Goal: Task Accomplishment & Management: Manage account settings

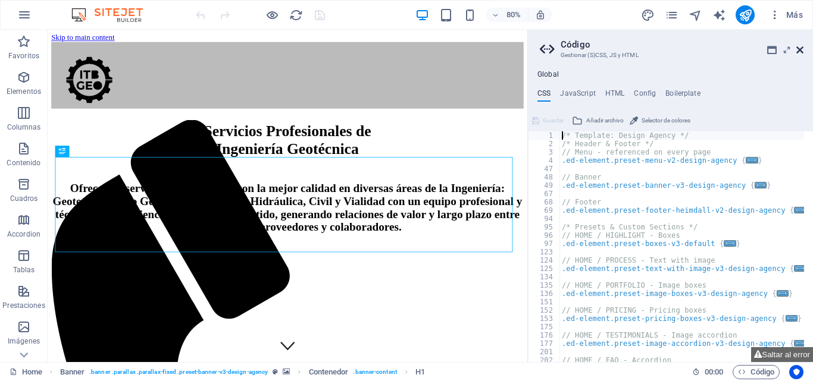
click at [797, 49] on icon at bounding box center [799, 50] width 7 height 10
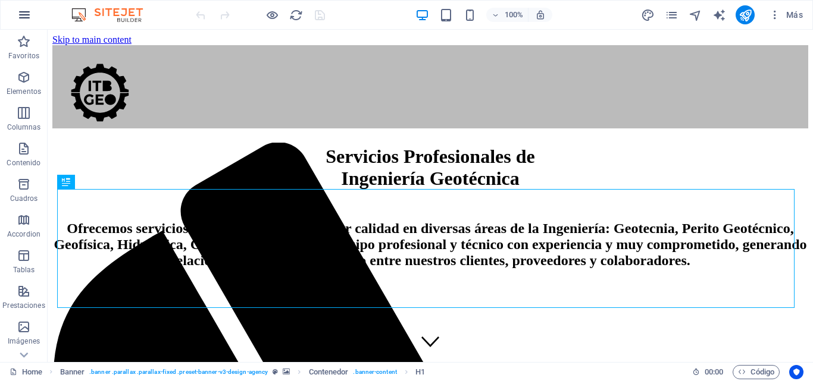
click at [21, 8] on icon "button" at bounding box center [24, 15] width 14 height 14
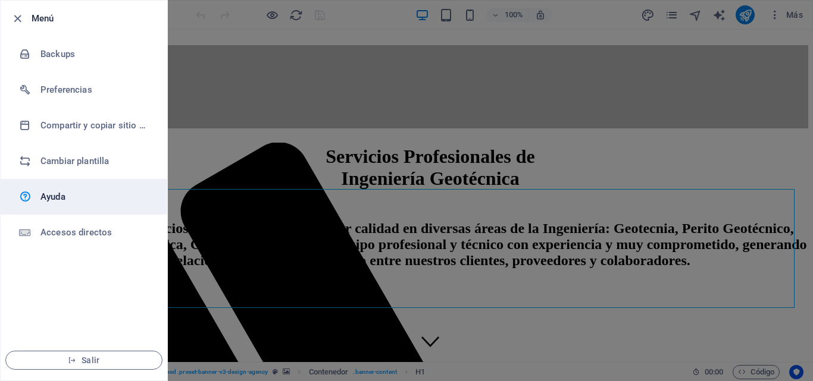
click at [61, 198] on h6 "Ayuda" at bounding box center [95, 197] width 110 height 14
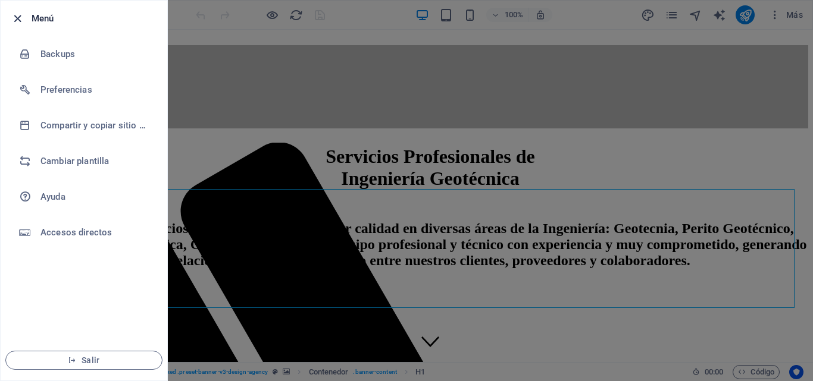
click at [16, 18] on icon "button" at bounding box center [18, 19] width 14 height 14
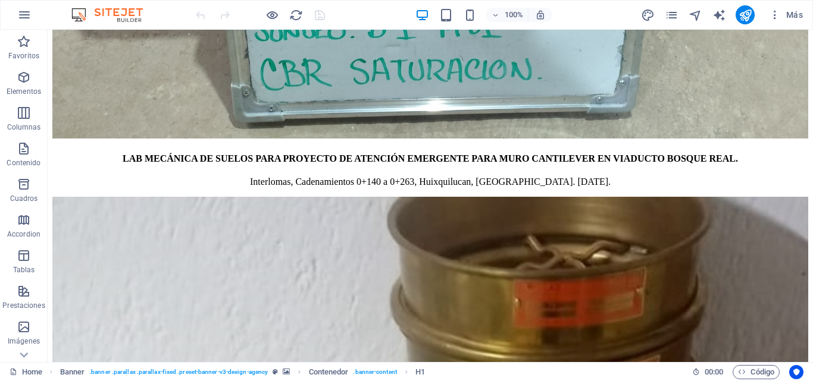
scroll to position [5187, 0]
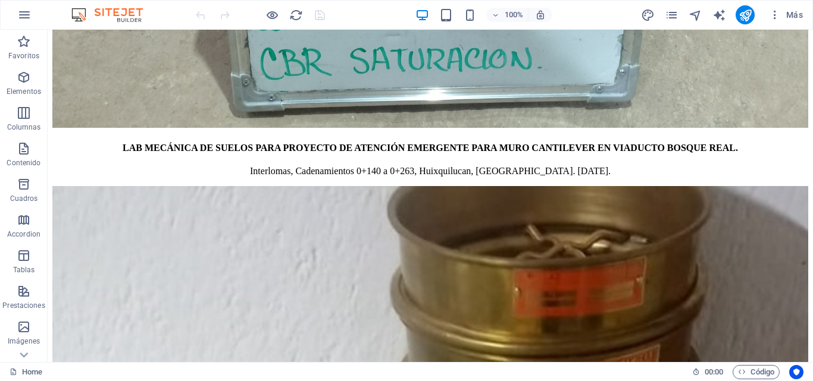
drag, startPoint x: 810, startPoint y: 50, endPoint x: 860, endPoint y: 392, distance: 345.8
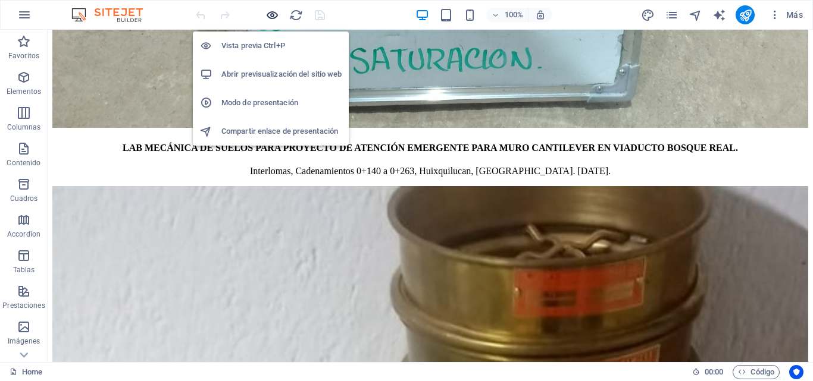
click at [273, 16] on icon "button" at bounding box center [272, 15] width 14 height 14
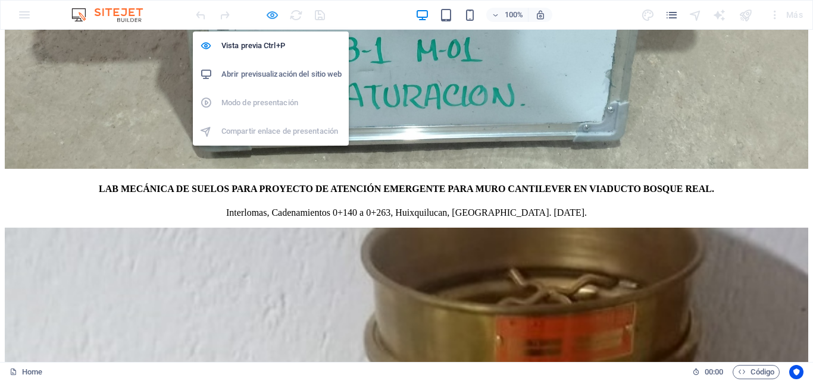
scroll to position [5268, 0]
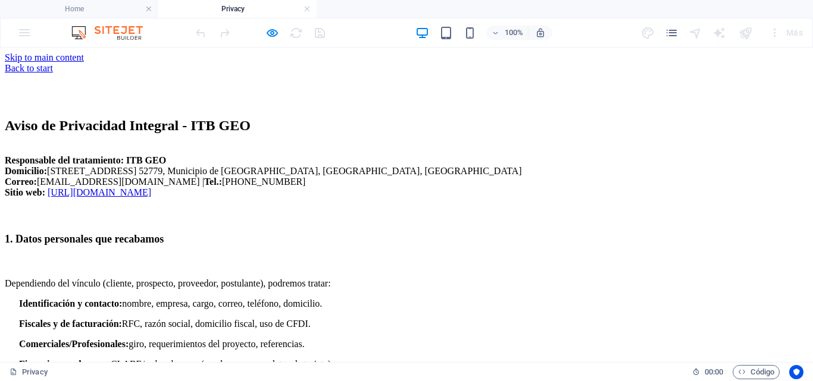
scroll to position [0, 0]
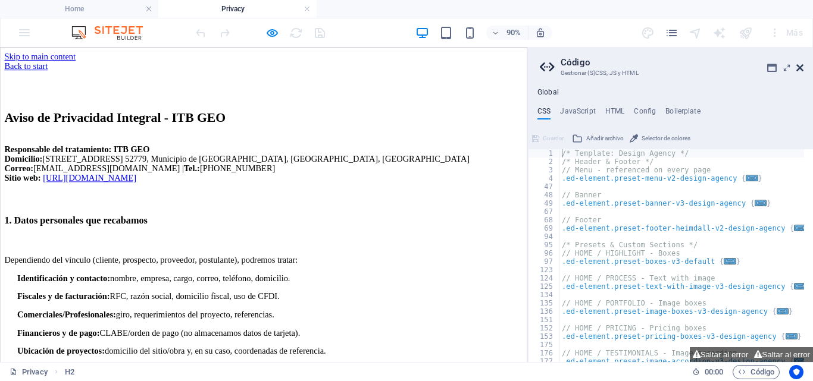
drag, startPoint x: 802, startPoint y: 72, endPoint x: 440, endPoint y: 107, distance: 363.5
click at [802, 72] on icon at bounding box center [799, 68] width 7 height 10
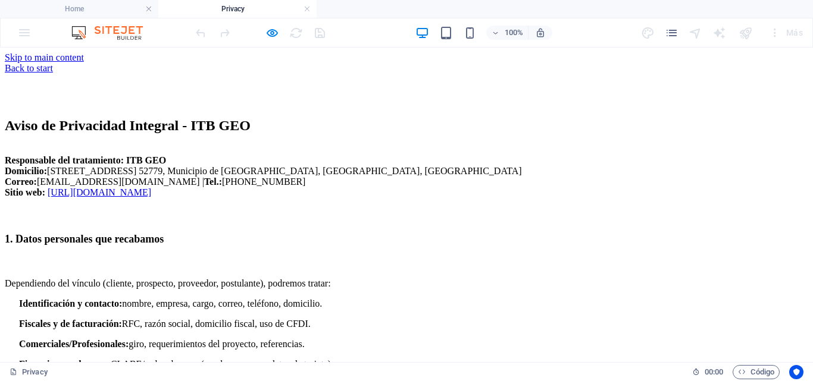
drag, startPoint x: 811, startPoint y: 108, endPoint x: 628, endPoint y: 48, distance: 191.8
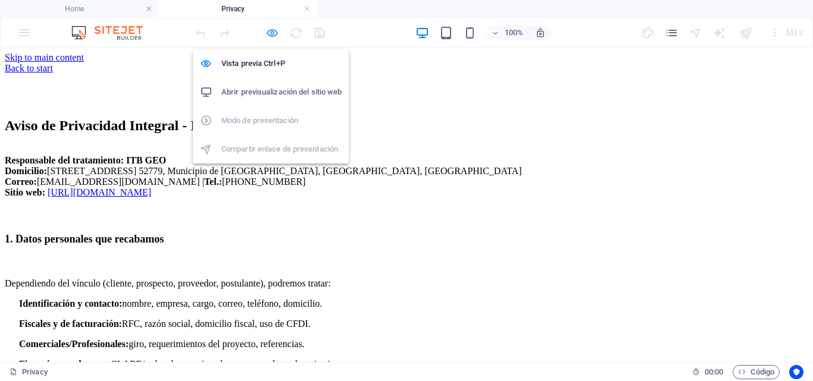
click at [271, 32] on icon "button" at bounding box center [272, 33] width 14 height 14
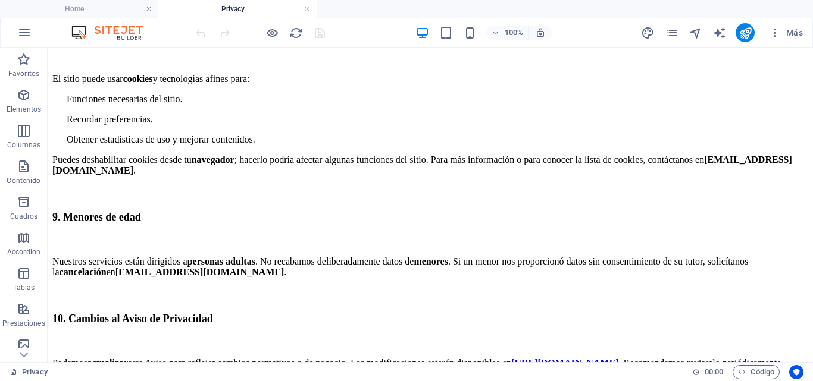
scroll to position [1408, 0]
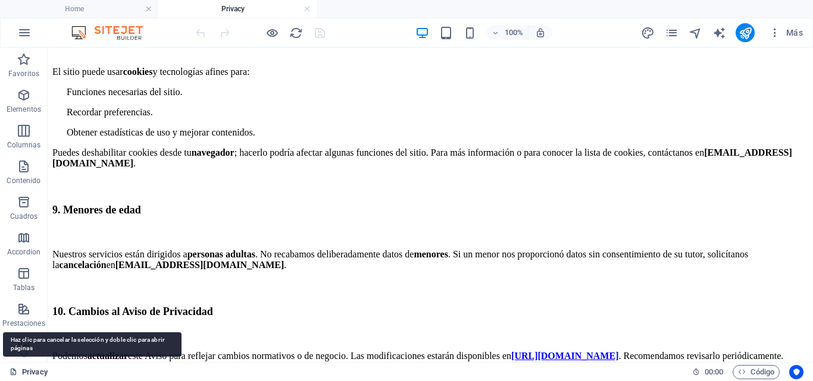
click at [25, 370] on link "Privacy" at bounding box center [29, 372] width 38 height 14
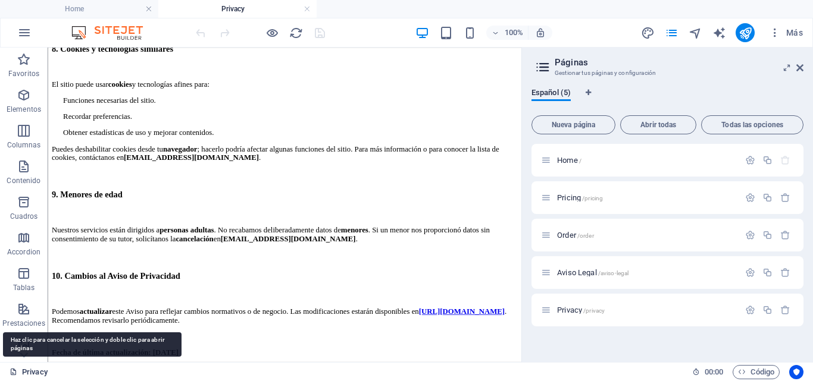
scroll to position [1358, 0]
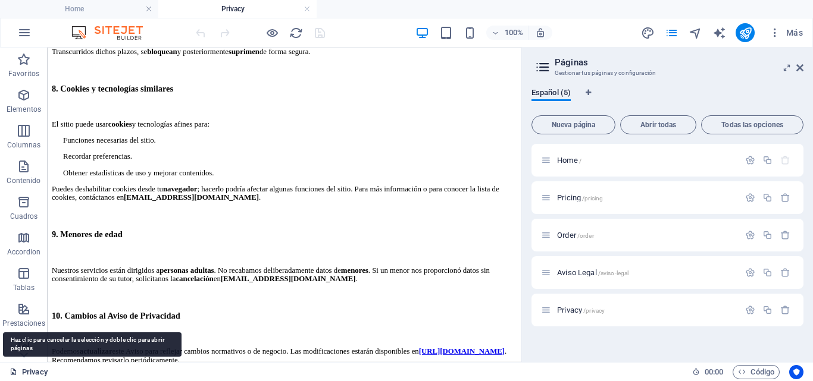
click at [25, 370] on link "Privacy" at bounding box center [29, 372] width 38 height 14
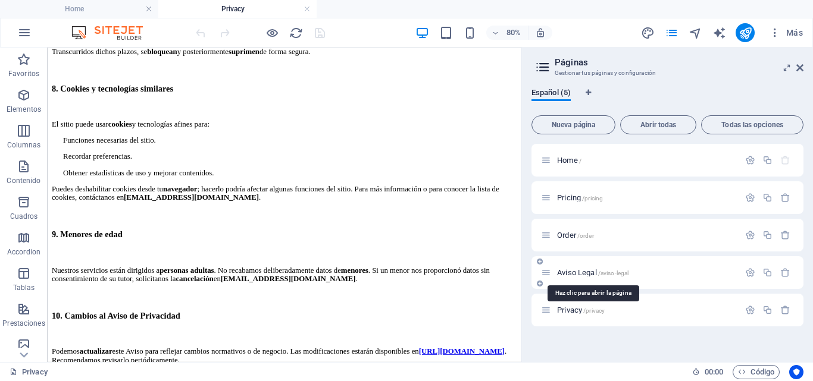
click at [596, 270] on span "Aviso Legal /aviso-legal" at bounding box center [592, 272] width 71 height 9
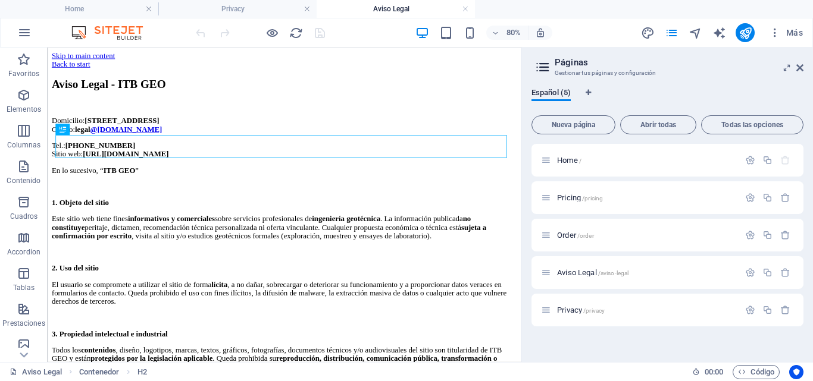
scroll to position [0, 0]
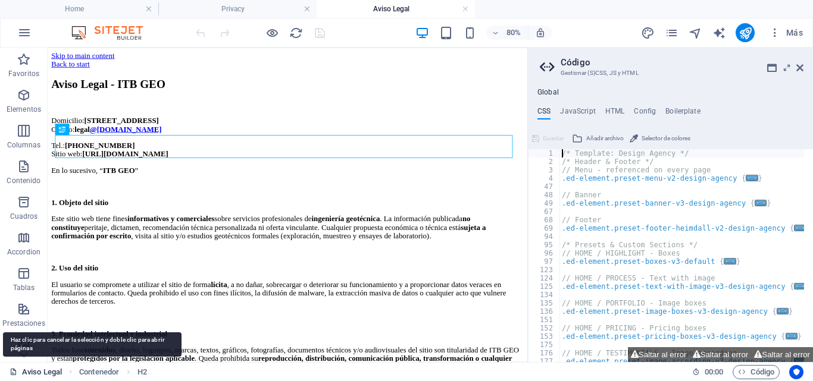
click at [49, 370] on link "Aviso Legal" at bounding box center [36, 372] width 52 height 14
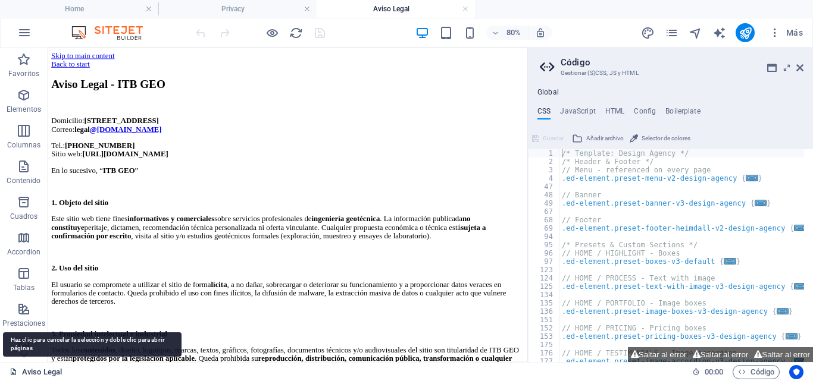
click at [49, 370] on link "Aviso Legal" at bounding box center [36, 372] width 52 height 14
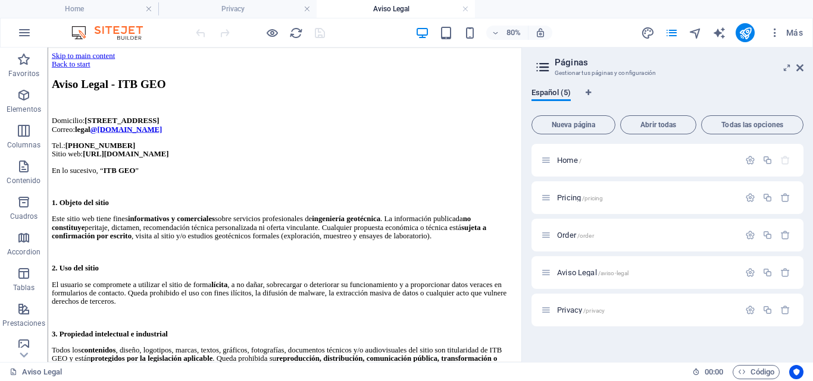
click at [393, 5] on h4 "Aviso Legal" at bounding box center [396, 8] width 158 height 13
click at [391, 9] on h4 "Aviso Legal" at bounding box center [396, 8] width 158 height 13
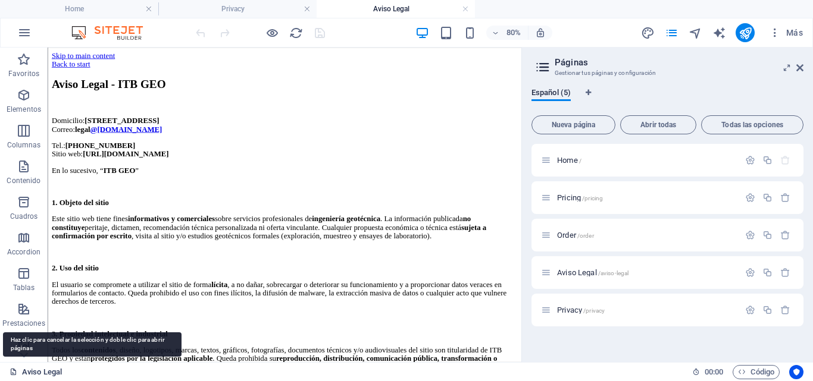
click at [30, 373] on link "Aviso Legal" at bounding box center [36, 372] width 52 height 14
click at [29, 373] on link "Aviso Legal" at bounding box center [36, 372] width 52 height 14
click at [35, 373] on link "Aviso Legal" at bounding box center [36, 372] width 52 height 14
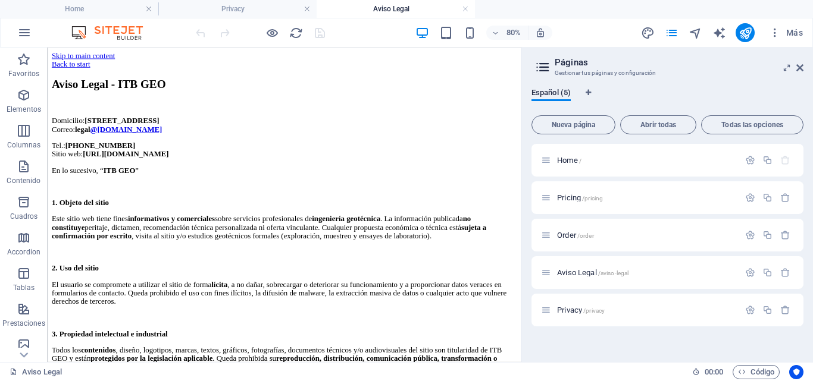
click at [394, 6] on h4 "Aviso Legal" at bounding box center [396, 8] width 158 height 13
drag, startPoint x: 398, startPoint y: 8, endPoint x: 392, endPoint y: 8, distance: 6.6
click at [392, 8] on h4 "Aviso Legal" at bounding box center [396, 8] width 158 height 13
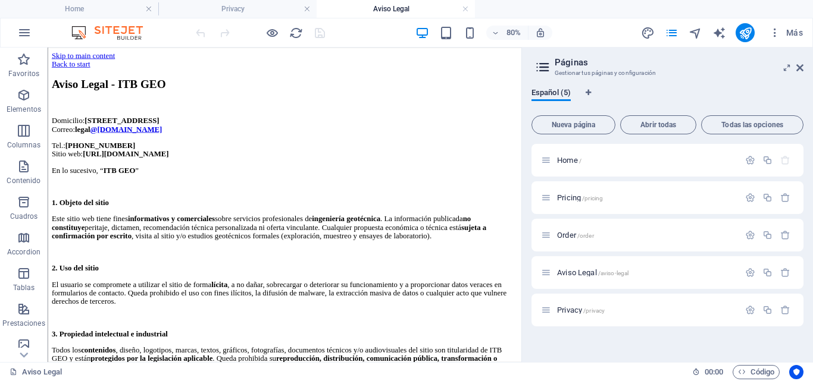
click at [392, 8] on h4 "Aviso Legal" at bounding box center [396, 8] width 158 height 13
click at [400, 7] on h4 "Aviso Legal" at bounding box center [396, 8] width 158 height 13
drag, startPoint x: 583, startPoint y: 308, endPoint x: 590, endPoint y: 193, distance: 115.7
click at [590, 193] on div "Home / Pricing /pricing Order /order Aviso Legal /aviso-legal Privacy /privacy" at bounding box center [667, 235] width 272 height 183
drag, startPoint x: 584, startPoint y: 308, endPoint x: 590, endPoint y: 190, distance: 118.6
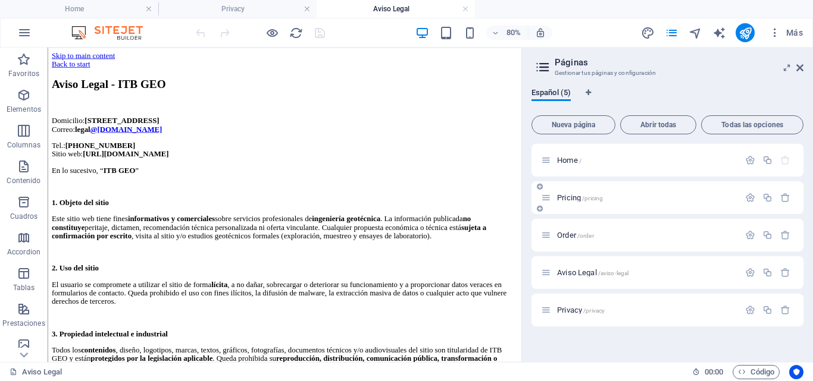
click at [590, 190] on div "Home / Pricing /pricing Order /order Aviso Legal /aviso-legal Privacy /privacy" at bounding box center [667, 235] width 272 height 183
drag, startPoint x: 587, startPoint y: 274, endPoint x: 592, endPoint y: 183, distance: 91.2
click at [592, 183] on div "Home / Pricing /pricing Order /order Aviso Legal /aviso-legal Privacy /privacy" at bounding box center [667, 235] width 272 height 183
click at [788, 198] on icon "button" at bounding box center [785, 198] width 10 height 10
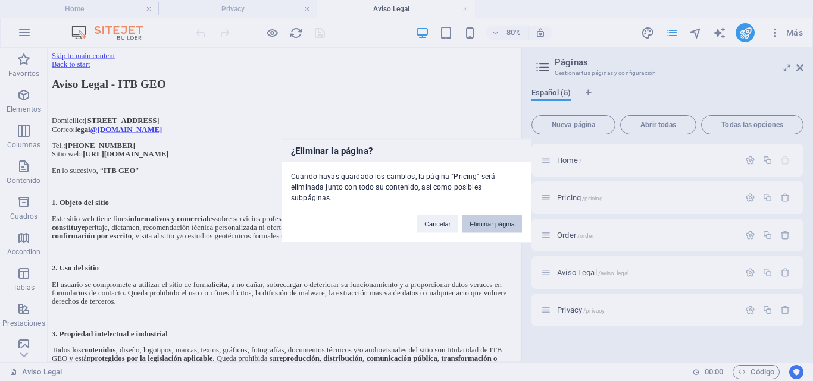
click at [506, 215] on button "Eliminar página" at bounding box center [492, 224] width 60 height 18
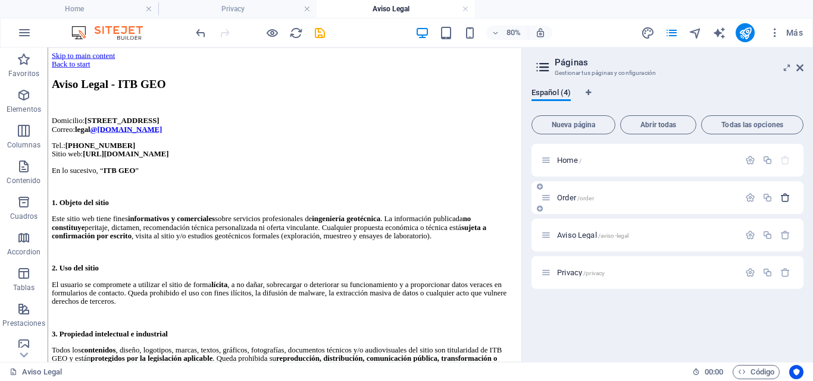
click at [784, 197] on icon "button" at bounding box center [785, 198] width 10 height 10
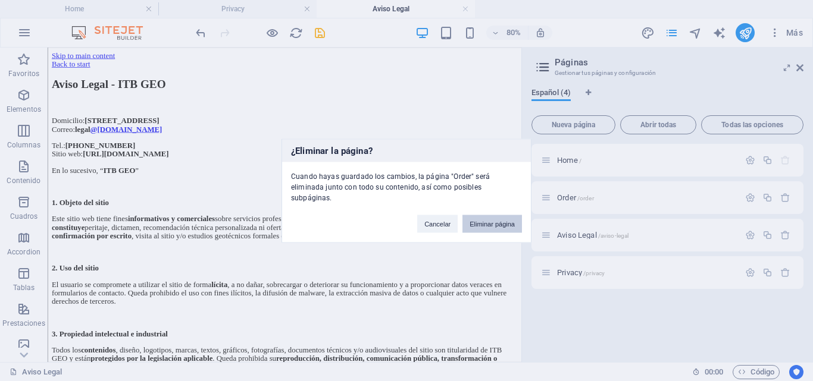
click at [508, 217] on button "Eliminar página" at bounding box center [492, 224] width 60 height 18
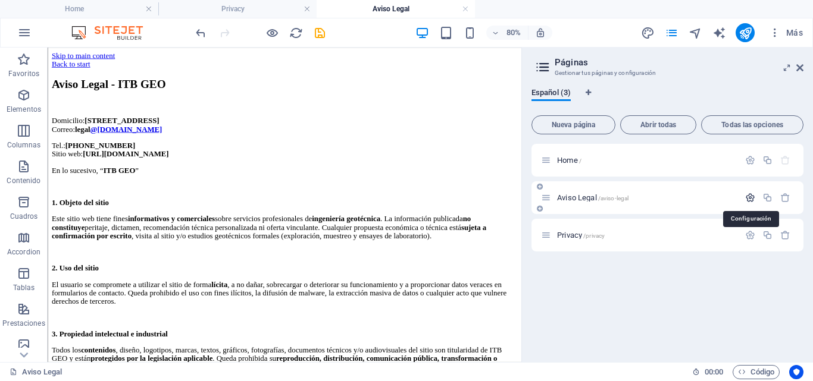
click at [754, 198] on icon "button" at bounding box center [750, 198] width 10 height 10
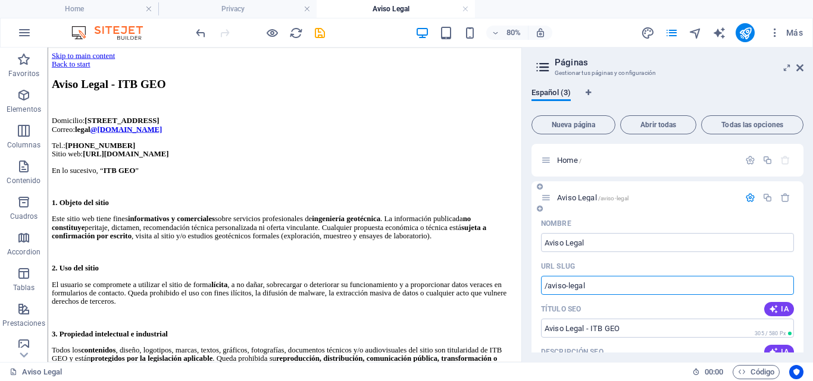
click at [570, 290] on input "/aviso-legal" at bounding box center [667, 285] width 253 height 19
type input "/legal"
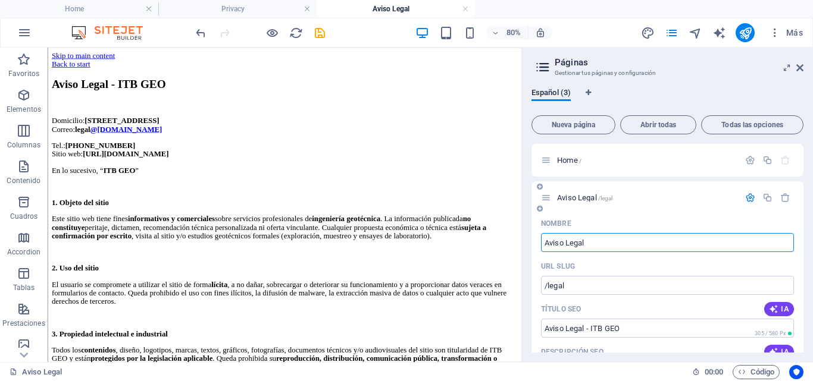
click at [671, 242] on input "Aviso Legal" at bounding box center [667, 242] width 253 height 19
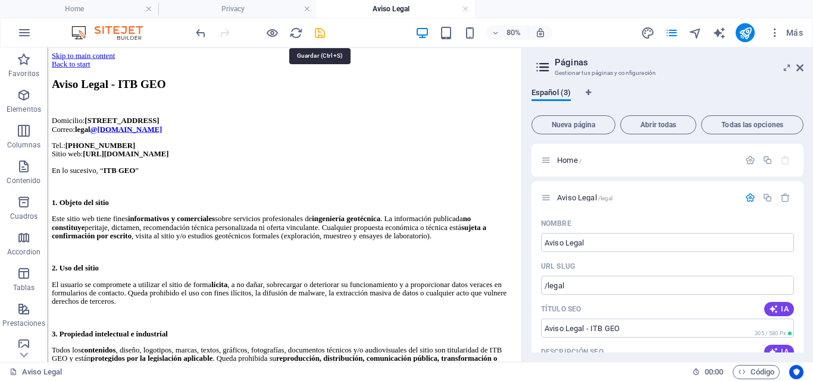
click at [320, 34] on icon "save" at bounding box center [320, 33] width 14 height 14
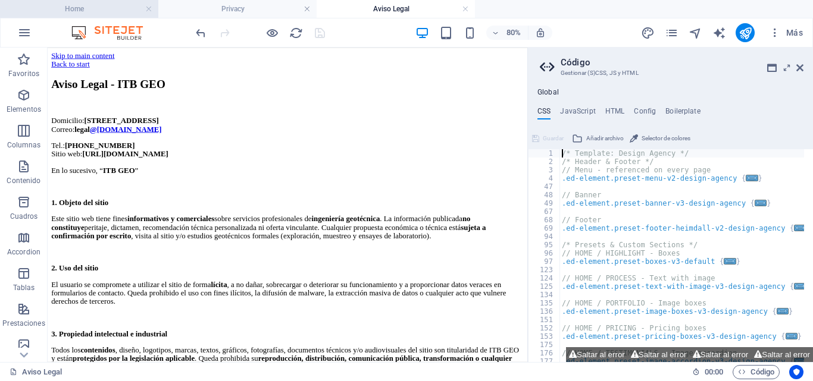
click at [88, 6] on h4 "Home" at bounding box center [79, 8] width 158 height 13
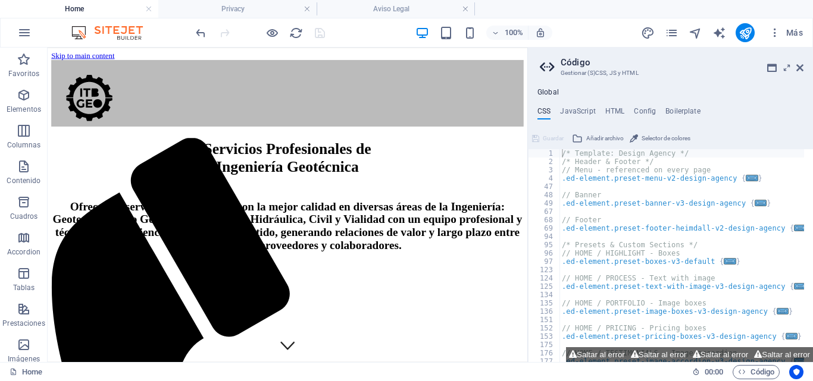
scroll to position [5162, 0]
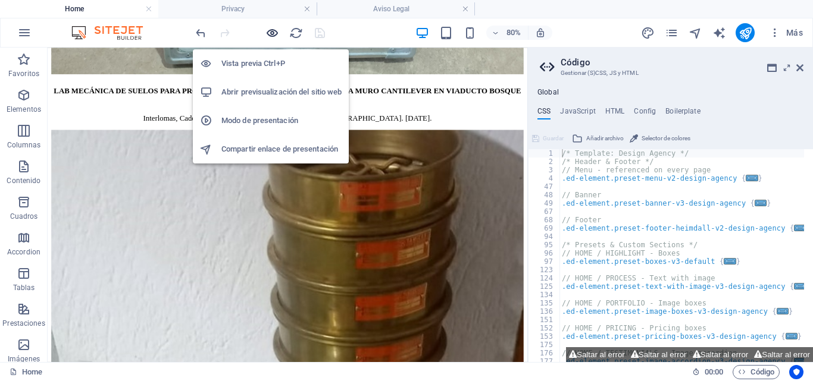
click at [270, 32] on icon "button" at bounding box center [272, 33] width 14 height 14
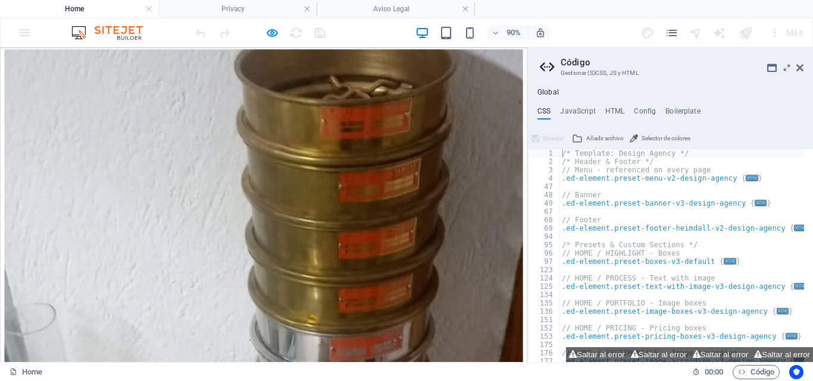
scroll to position [5219, 0]
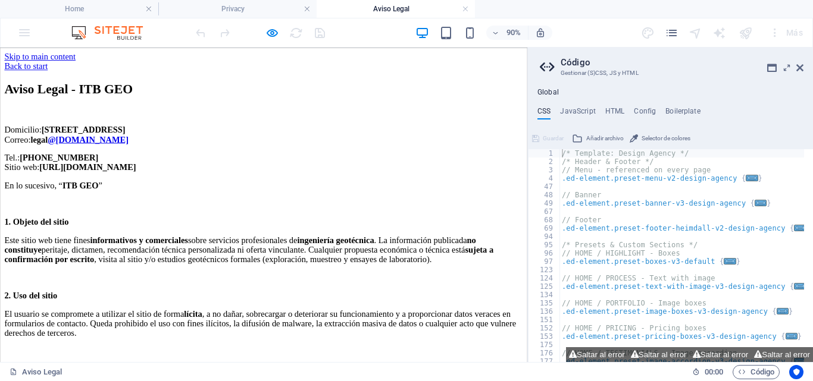
click at [49, 63] on link "Back to start" at bounding box center [29, 68] width 48 height 10
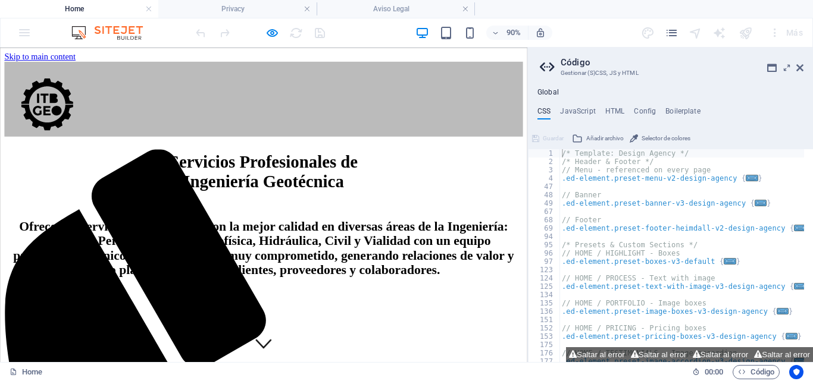
scroll to position [5219, 0]
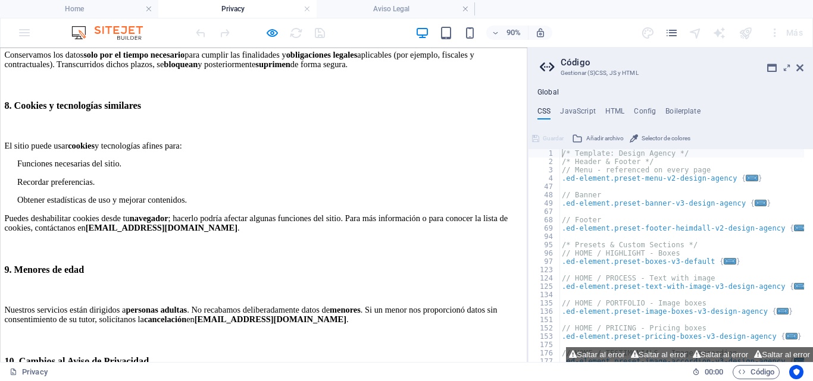
scroll to position [1401, 0]
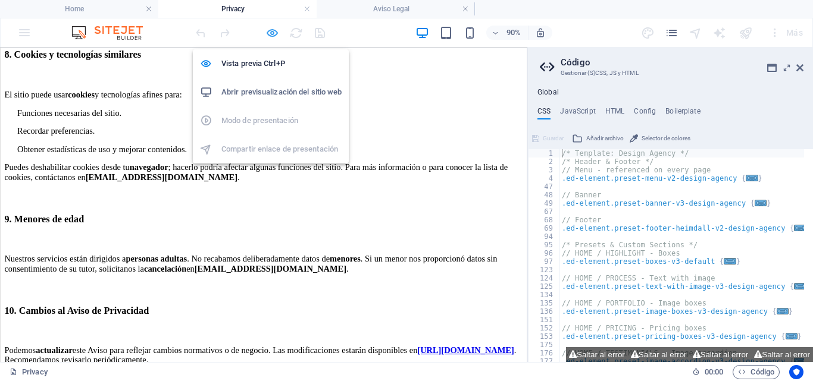
click at [271, 35] on icon "button" at bounding box center [272, 33] width 14 height 14
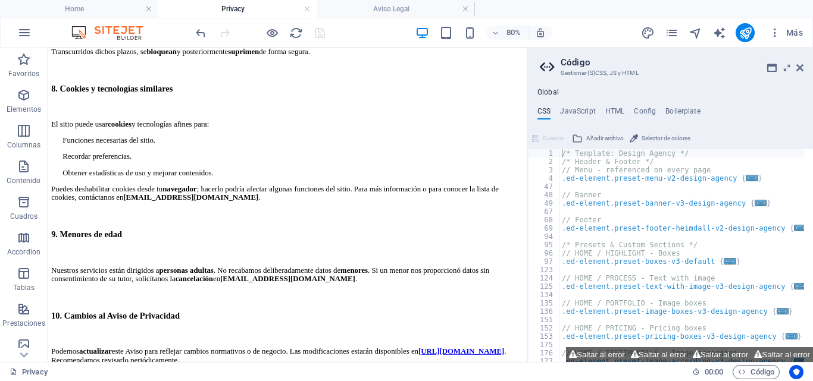
click at [283, 6] on h4 "Privacy" at bounding box center [237, 8] width 158 height 13
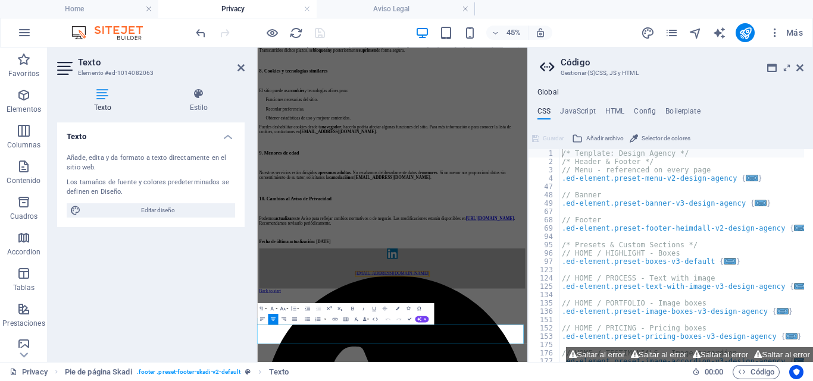
scroll to position [1051, 0]
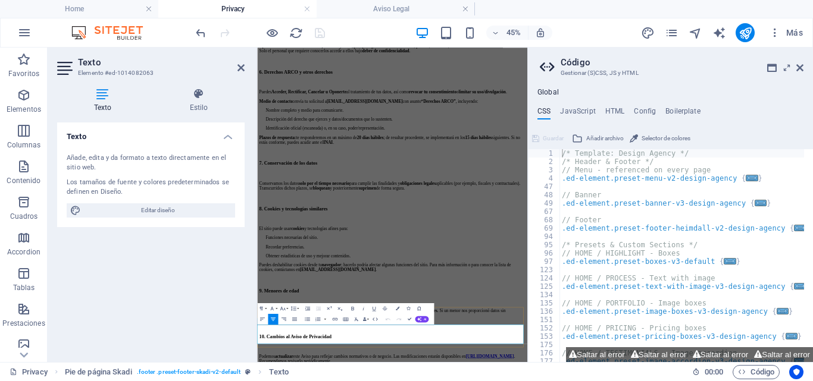
drag, startPoint x: 798, startPoint y: 65, endPoint x: 568, endPoint y: 23, distance: 233.5
click at [798, 65] on icon at bounding box center [799, 68] width 7 height 10
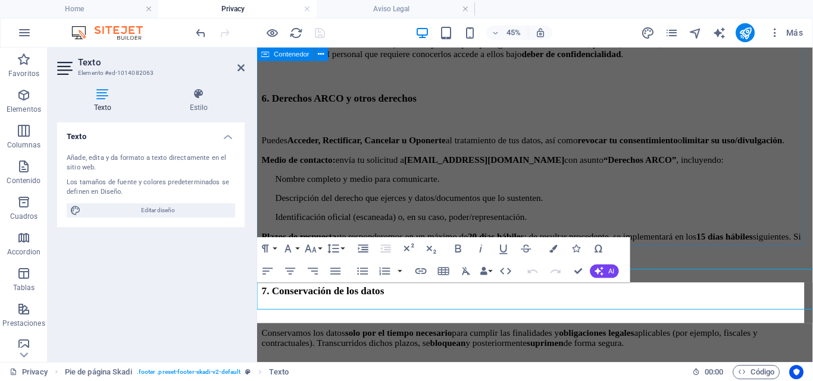
scroll to position [1434, 0]
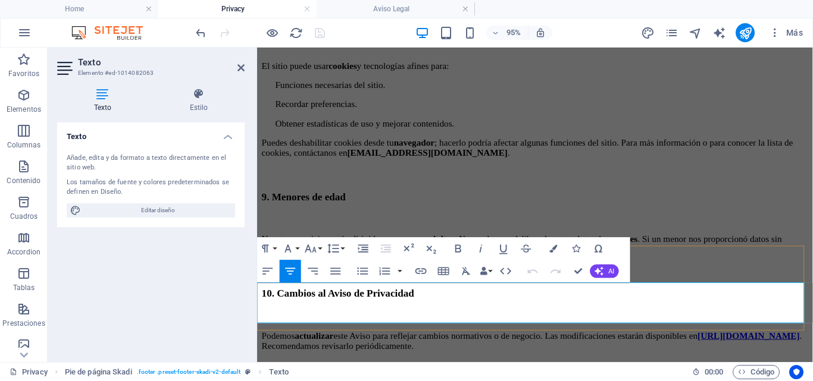
drag, startPoint x: 604, startPoint y: 304, endPoint x: 562, endPoint y: 300, distance: 41.9
click at [424, 268] on icon "button" at bounding box center [421, 271] width 14 height 14
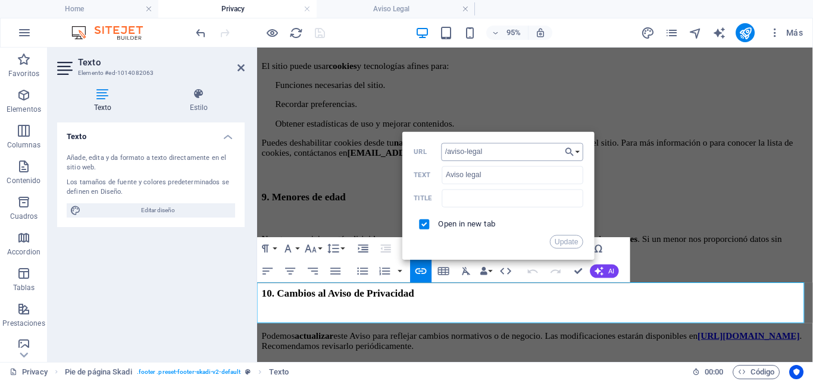
click at [466, 152] on input "/aviso-legal" at bounding box center [513, 152] width 142 height 18
type input "/legal"
click at [568, 245] on button "Update" at bounding box center [567, 242] width 34 height 14
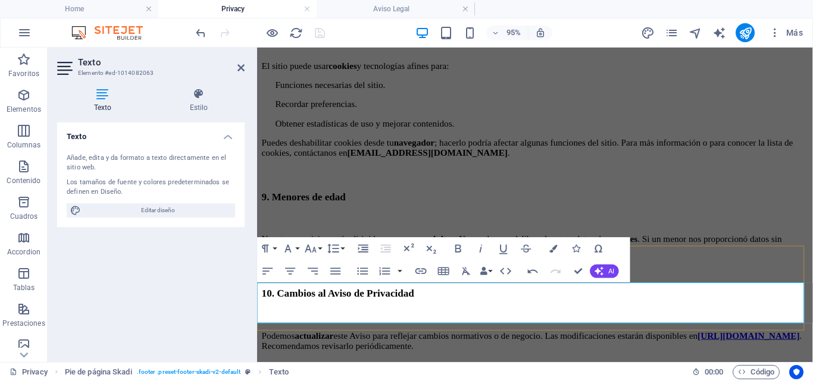
drag, startPoint x: 685, startPoint y: 302, endPoint x: 612, endPoint y: 299, distance: 72.7
click at [392, 10] on h4 "Aviso Legal" at bounding box center [396, 8] width 158 height 13
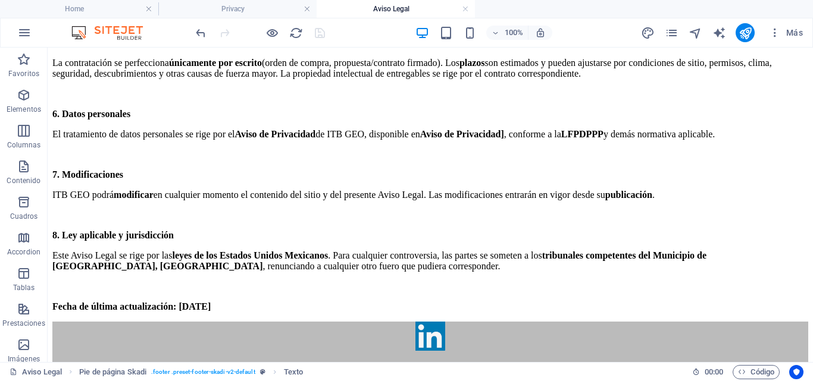
scroll to position [532, 0]
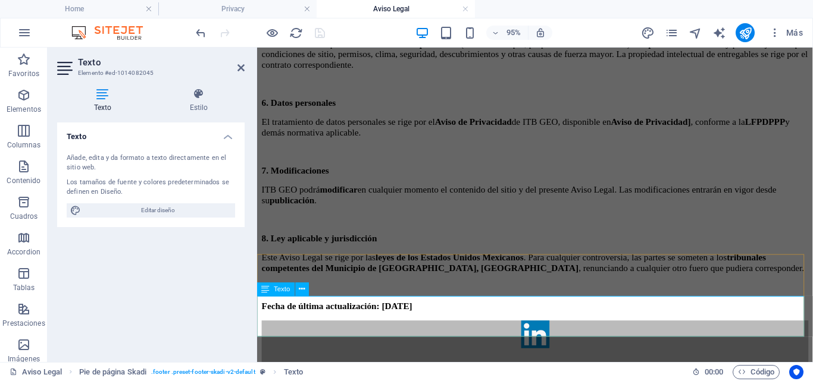
drag, startPoint x: 658, startPoint y: 316, endPoint x: 587, endPoint y: 314, distance: 70.8
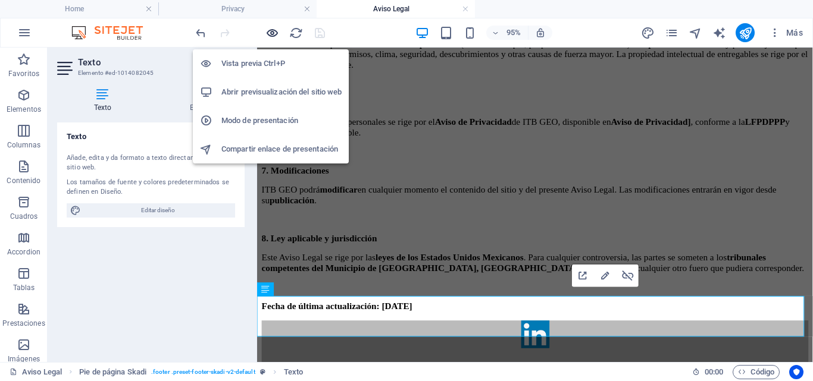
click at [273, 32] on icon "button" at bounding box center [272, 33] width 14 height 14
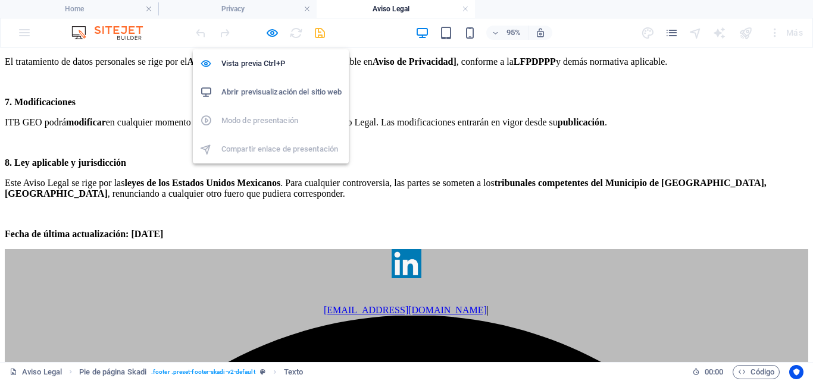
scroll to position [520, 0]
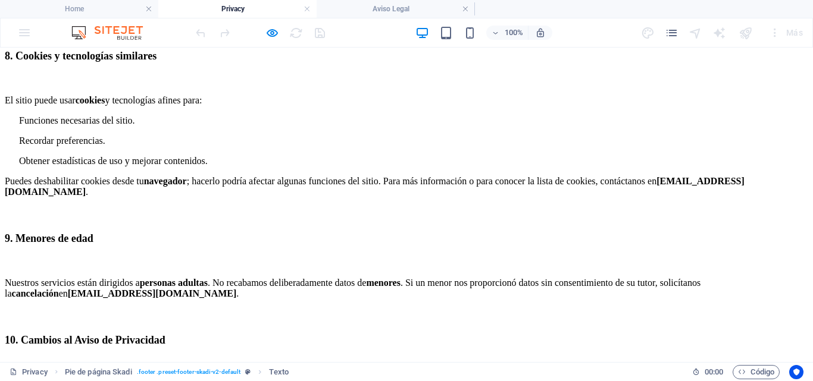
scroll to position [0, 0]
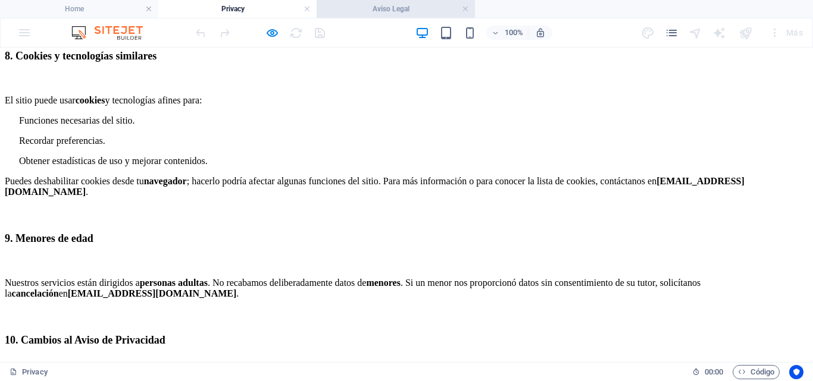
click at [356, 2] on li "Aviso Legal" at bounding box center [396, 9] width 158 height 18
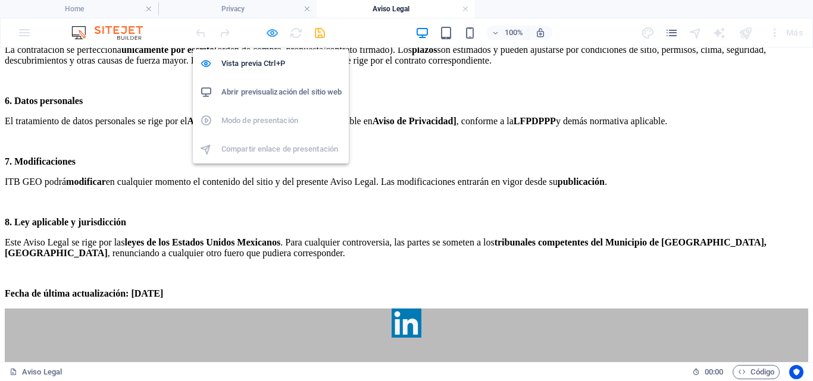
click at [274, 35] on icon "button" at bounding box center [272, 33] width 14 height 14
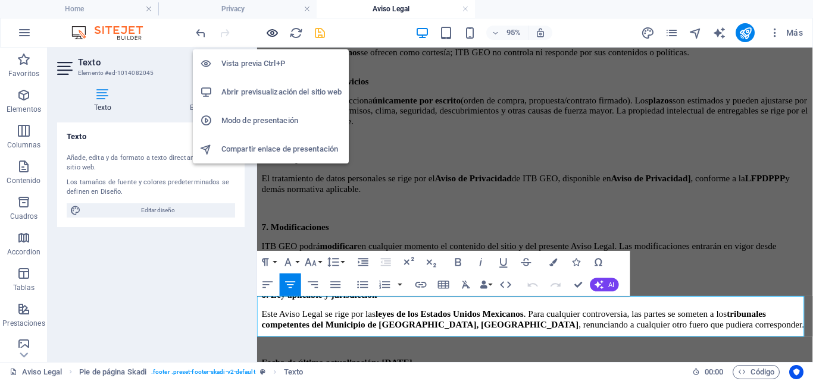
scroll to position [580, 0]
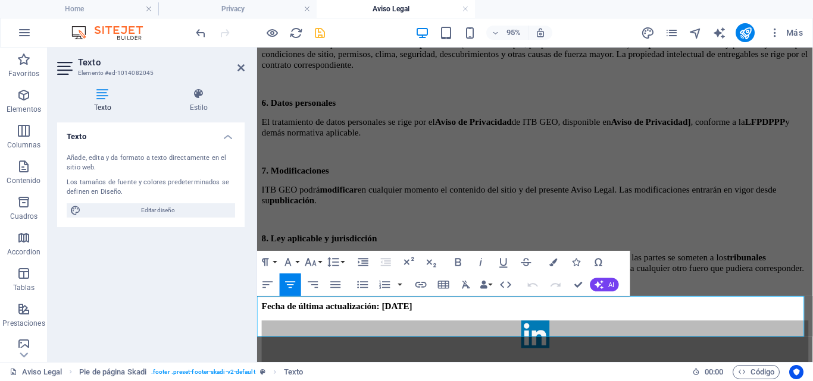
click at [355, 10] on h4 "Aviso Legal" at bounding box center [396, 8] width 158 height 13
drag, startPoint x: 660, startPoint y: 320, endPoint x: 586, endPoint y: 320, distance: 73.8
click at [423, 283] on icon "button" at bounding box center [420, 286] width 11 height 6
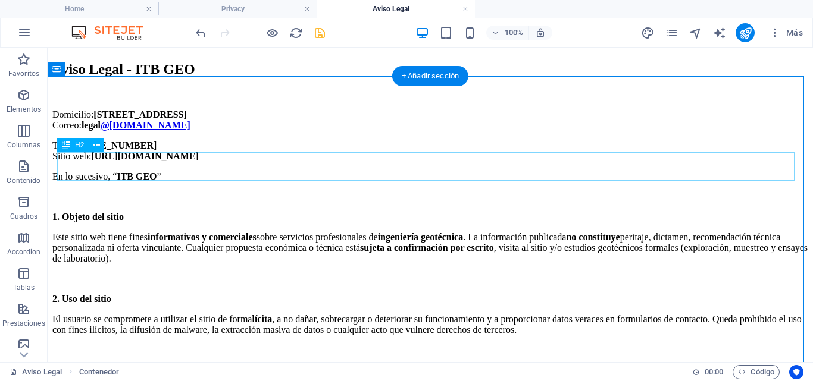
scroll to position [0, 0]
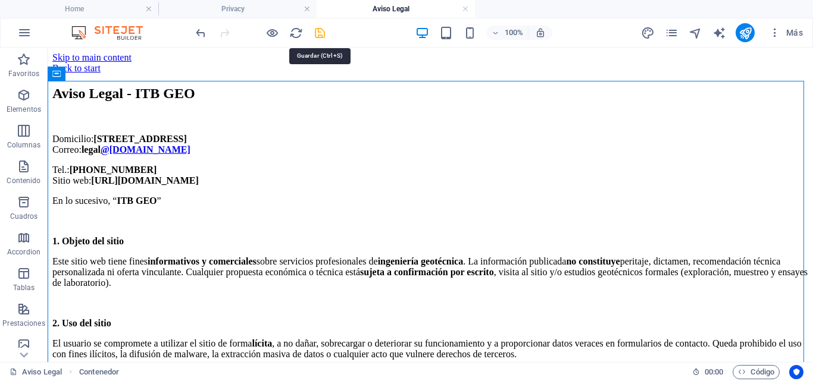
drag, startPoint x: 321, startPoint y: 36, endPoint x: 75, endPoint y: 32, distance: 246.4
click at [321, 36] on icon "save" at bounding box center [320, 33] width 14 height 14
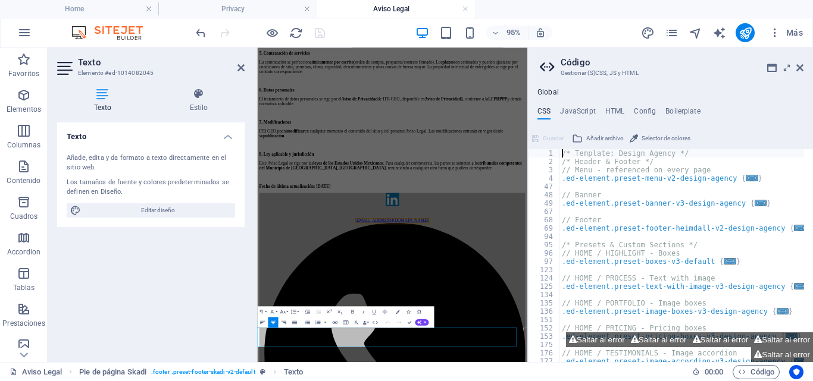
scroll to position [218, 0]
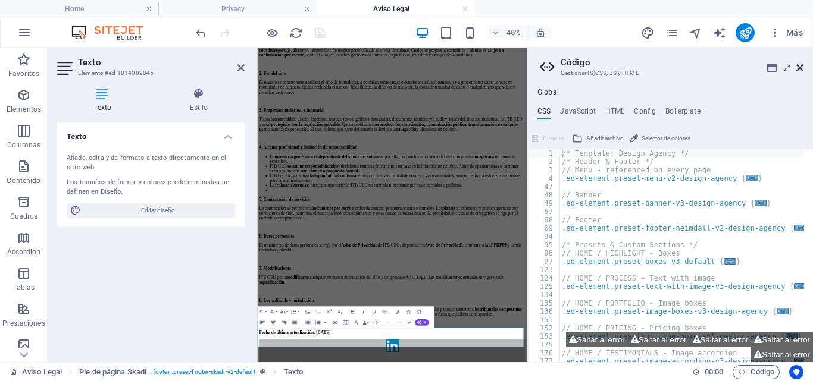
click at [800, 67] on icon at bounding box center [799, 68] width 7 height 10
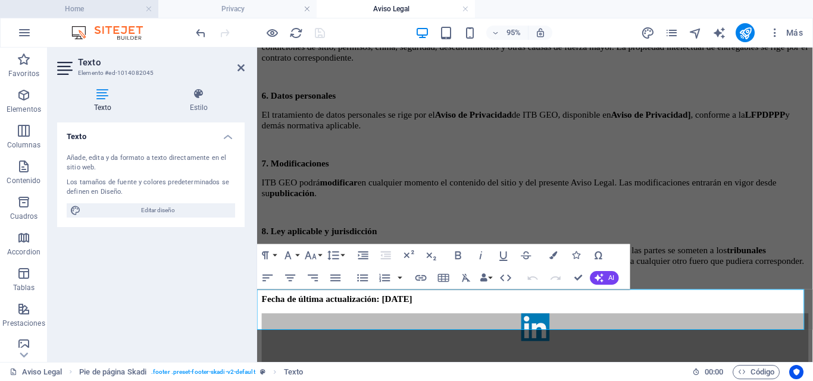
click at [56, 9] on h4 "Home" at bounding box center [79, 8] width 158 height 13
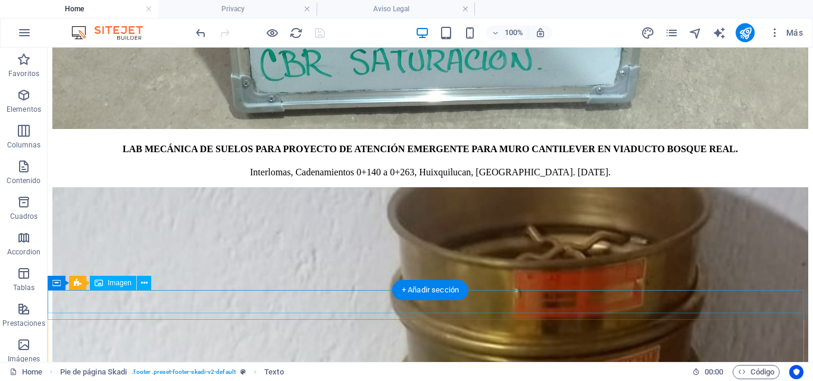
scroll to position [5205, 0]
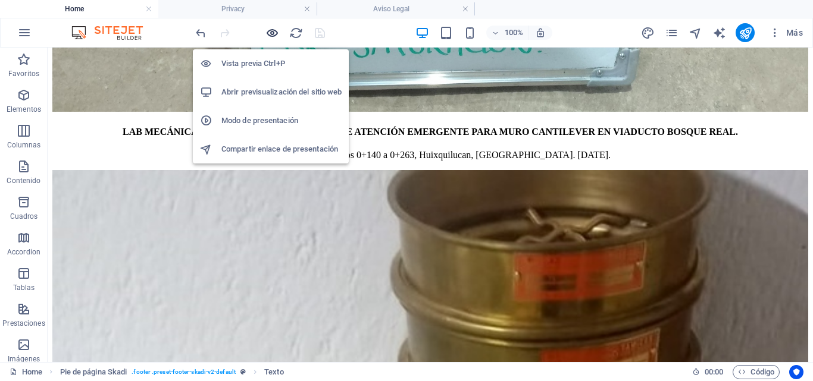
click at [269, 32] on icon "button" at bounding box center [272, 33] width 14 height 14
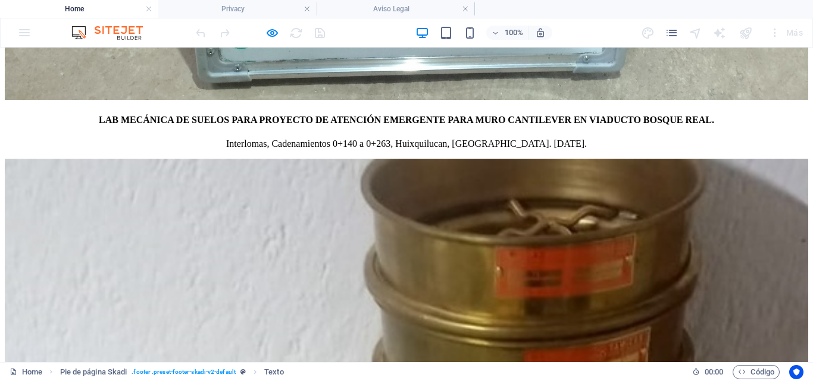
scroll to position [5285, 0]
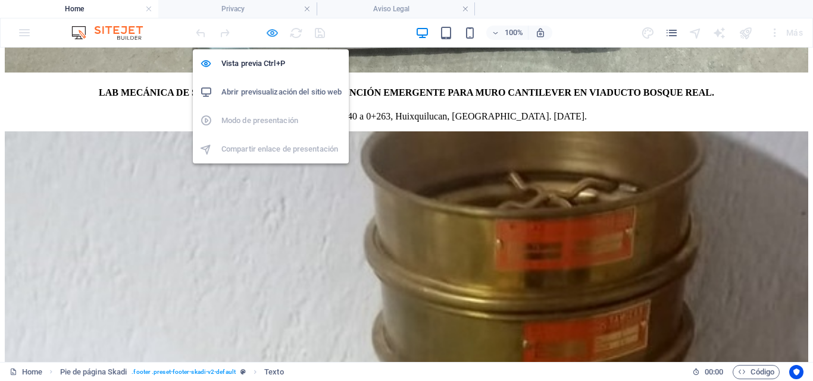
click at [271, 35] on icon "button" at bounding box center [272, 33] width 14 height 14
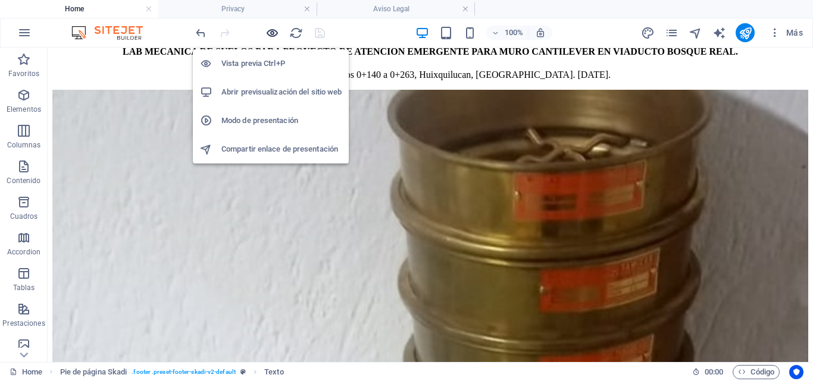
scroll to position [5204, 0]
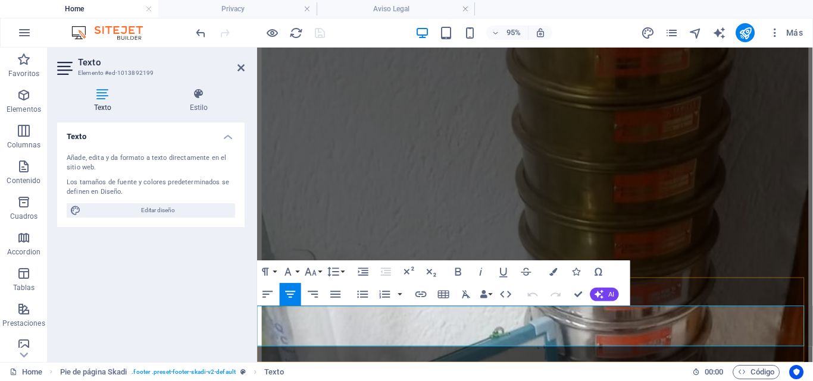
drag, startPoint x: 684, startPoint y: 326, endPoint x: 612, endPoint y: 327, distance: 72.0
click at [426, 296] on icon "button" at bounding box center [420, 295] width 11 height 6
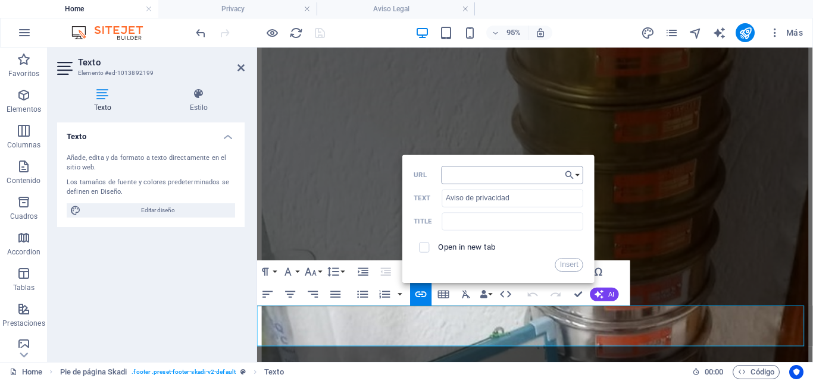
type input "7"
type input "/privacy"
click at [427, 248] on input "checkbox" at bounding box center [423, 246] width 10 height 10
checkbox input "true"
click at [576, 264] on button "Insert" at bounding box center [569, 265] width 29 height 14
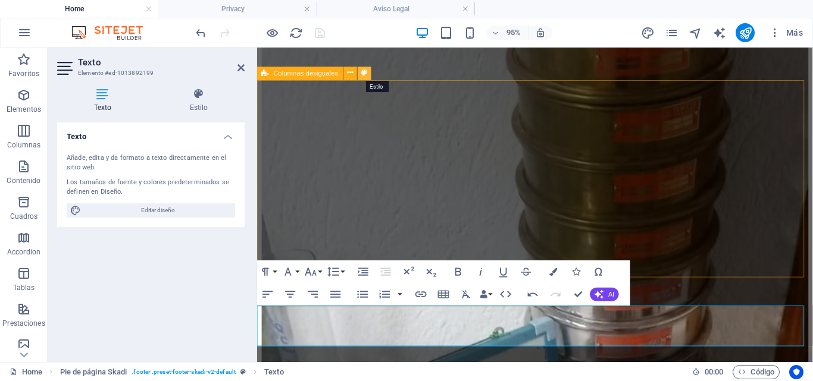
click at [365, 71] on icon at bounding box center [364, 73] width 6 height 12
select select "%"
select select "rem"
select select "preset-unequal-columns-v2-4-30-70"
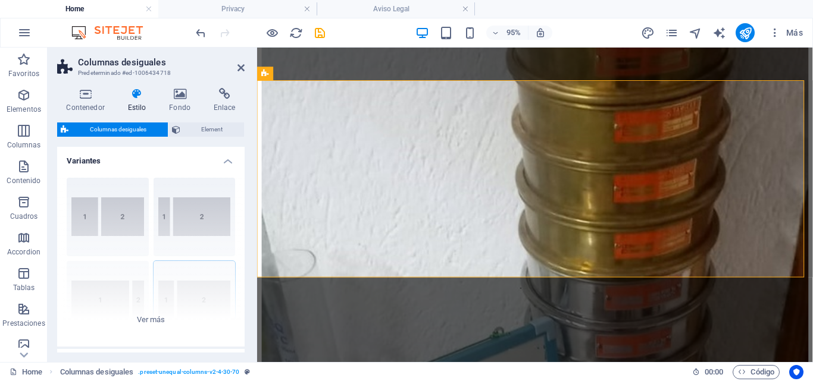
click at [142, 93] on icon at bounding box center [136, 94] width 37 height 12
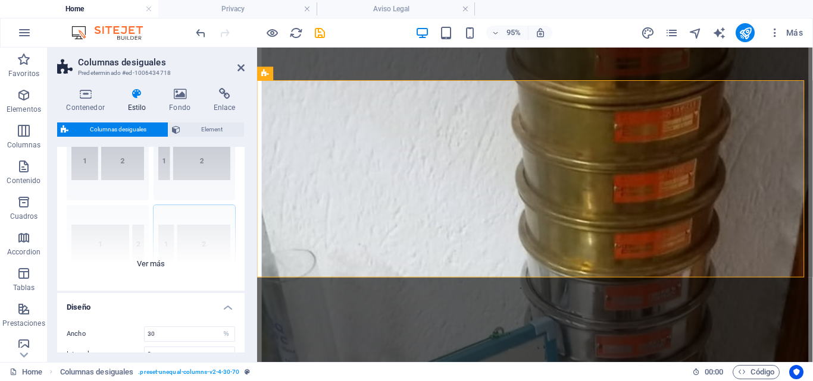
scroll to position [0, 0]
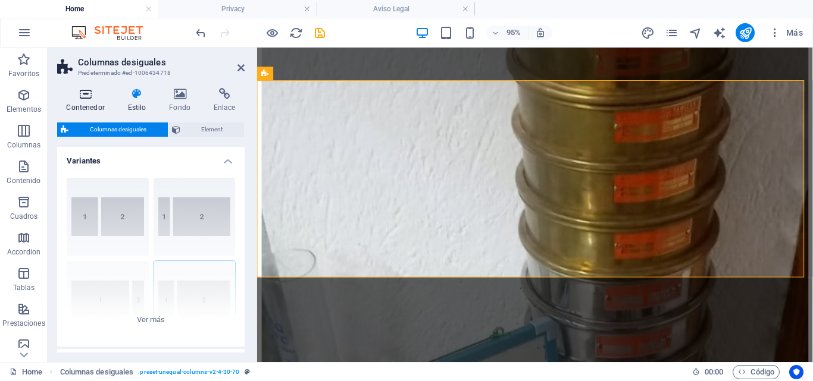
click at [87, 98] on icon at bounding box center [85, 94] width 57 height 12
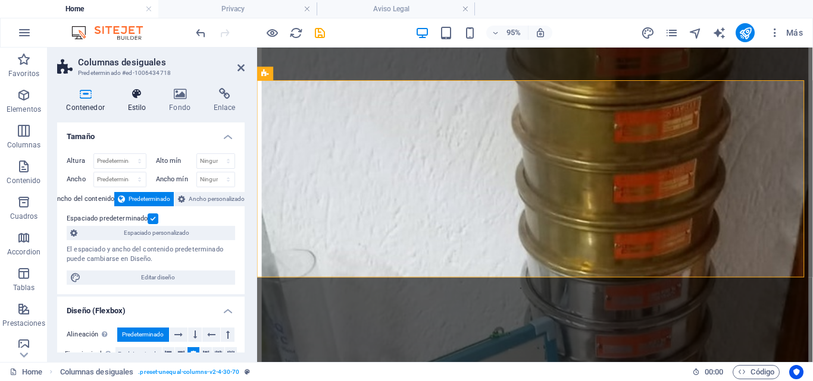
click at [142, 98] on icon at bounding box center [136, 94] width 37 height 12
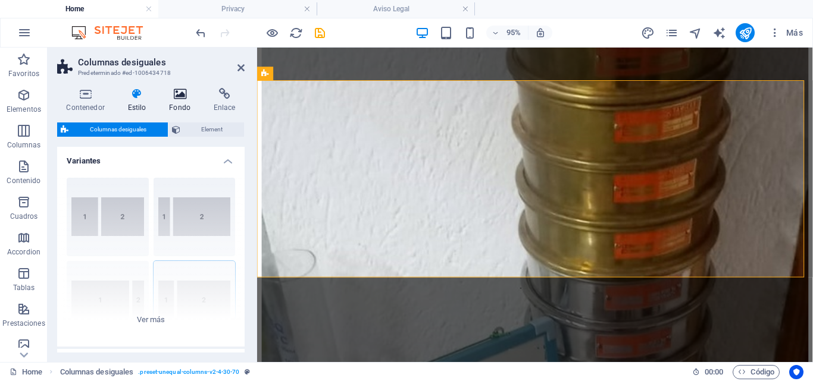
click at [177, 94] on icon at bounding box center [180, 94] width 40 height 12
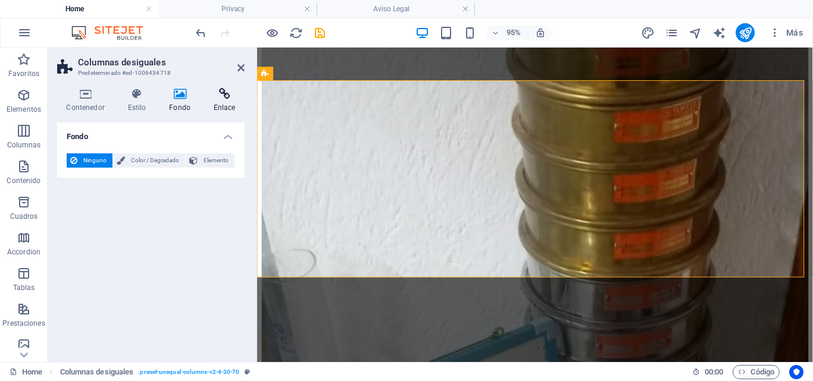
click at [221, 93] on icon at bounding box center [224, 94] width 40 height 12
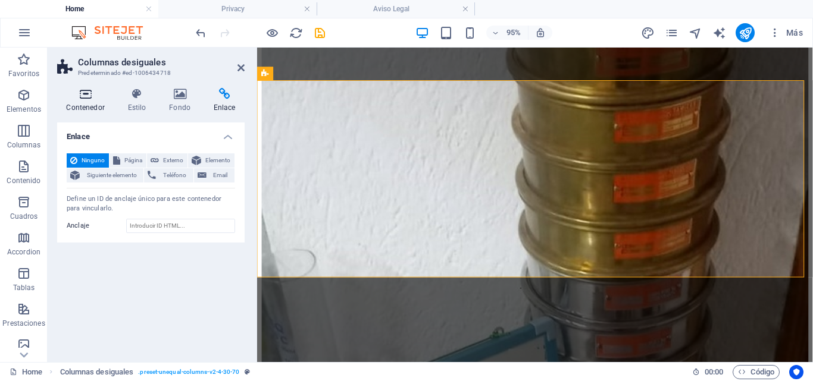
click at [83, 98] on icon at bounding box center [85, 94] width 57 height 12
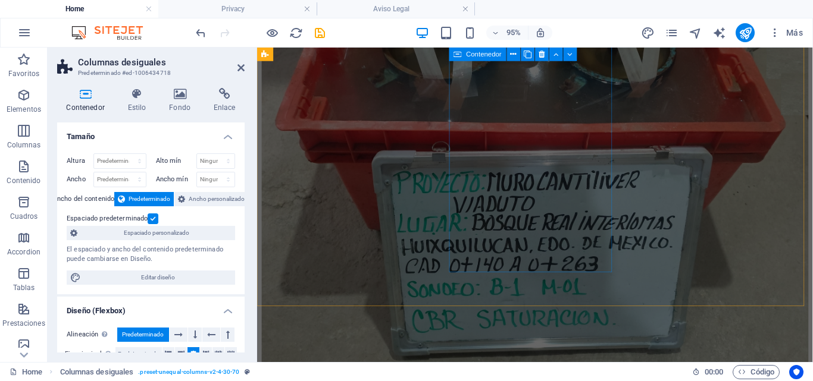
scroll to position [4671, 0]
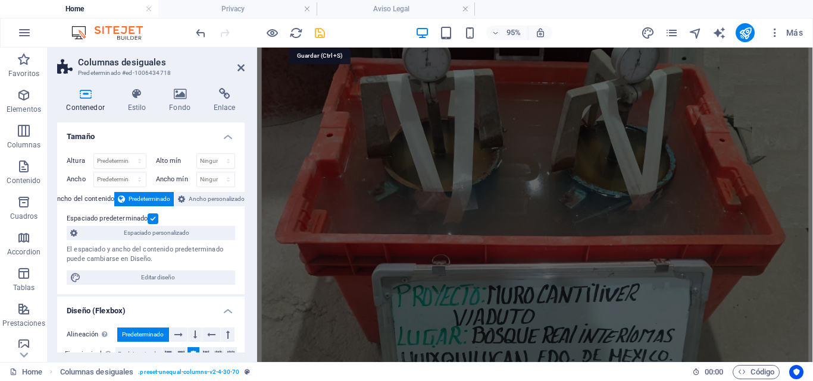
click at [321, 34] on icon "save" at bounding box center [320, 33] width 14 height 14
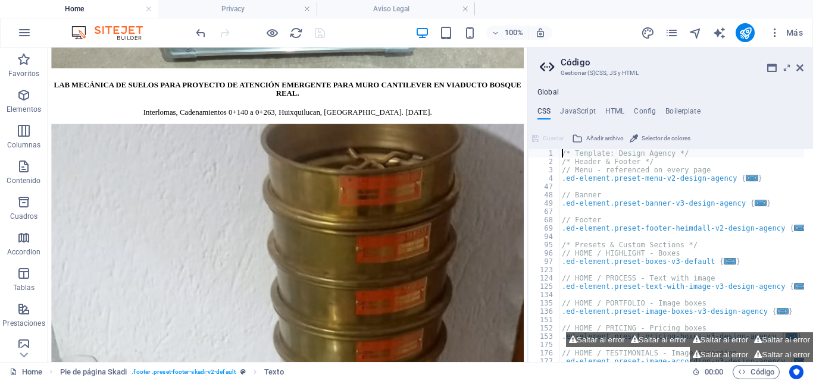
scroll to position [5162, 0]
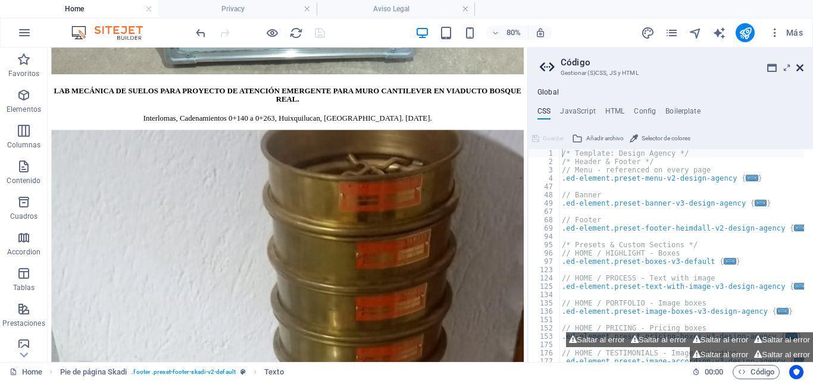
click at [798, 69] on icon at bounding box center [799, 68] width 7 height 10
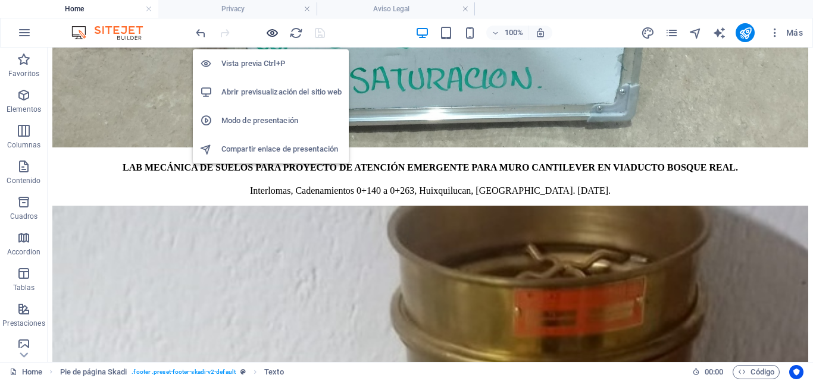
click at [267, 30] on icon "button" at bounding box center [272, 33] width 14 height 14
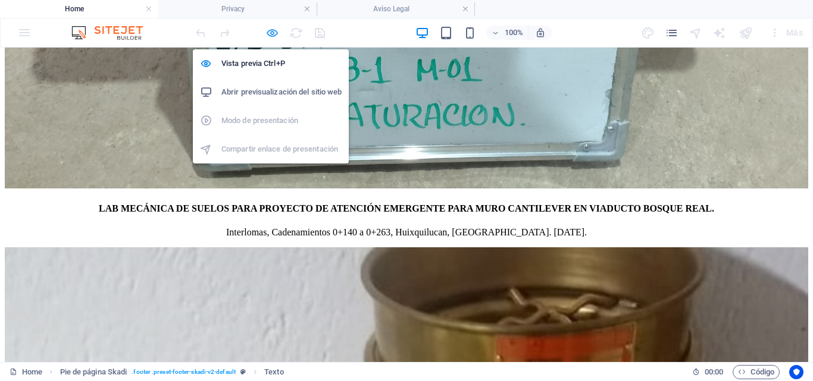
scroll to position [5251, 0]
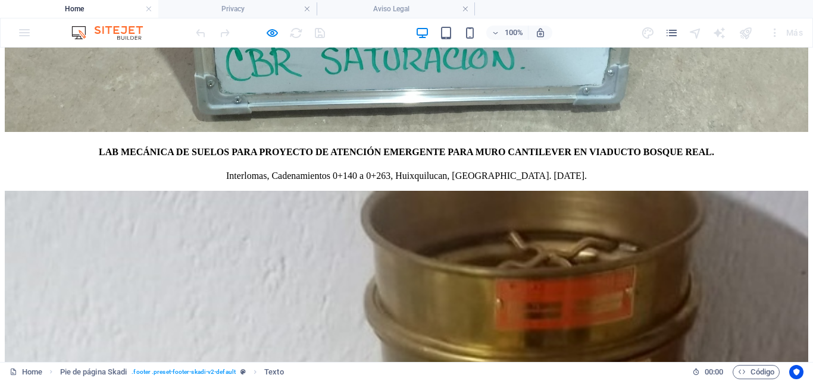
scroll to position [5285, 0]
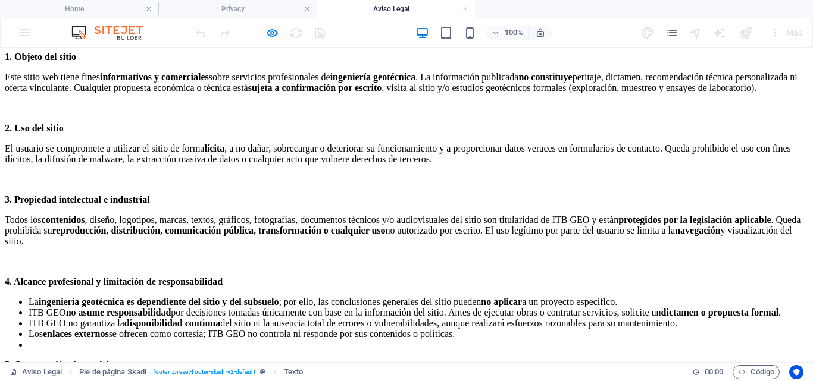
scroll to position [0, 0]
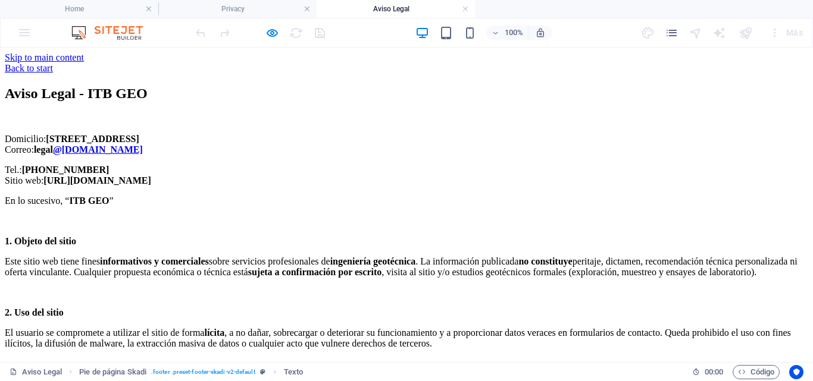
drag, startPoint x: 807, startPoint y: 263, endPoint x: 812, endPoint y: 90, distance: 173.3
click at [178, 102] on h2 "Aviso Legal - ITB GEO" at bounding box center [406, 94] width 803 height 16
click at [192, 102] on h2 "Aviso Legal - ITB GEO" at bounding box center [406, 94] width 803 height 16
click at [46, 64] on link "Back to start" at bounding box center [29, 68] width 48 height 10
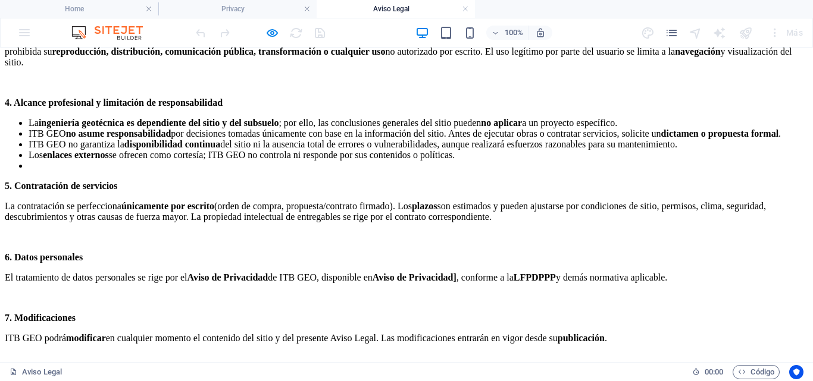
scroll to position [520, 0]
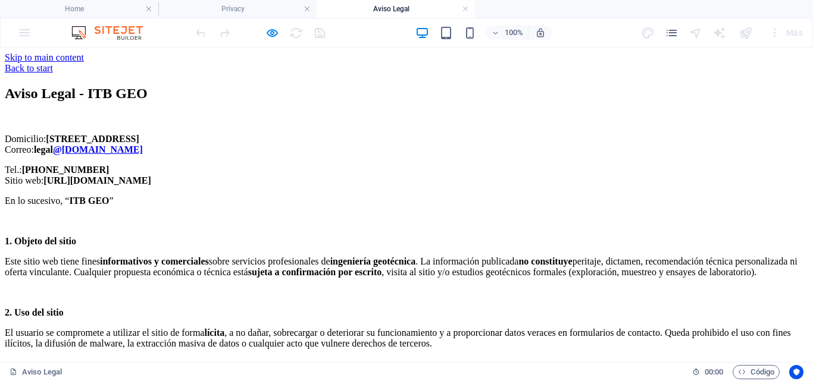
scroll to position [5285, 0]
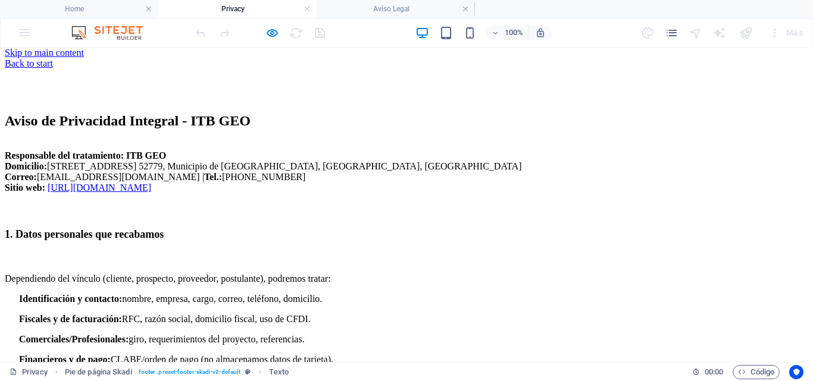
scroll to position [0, 0]
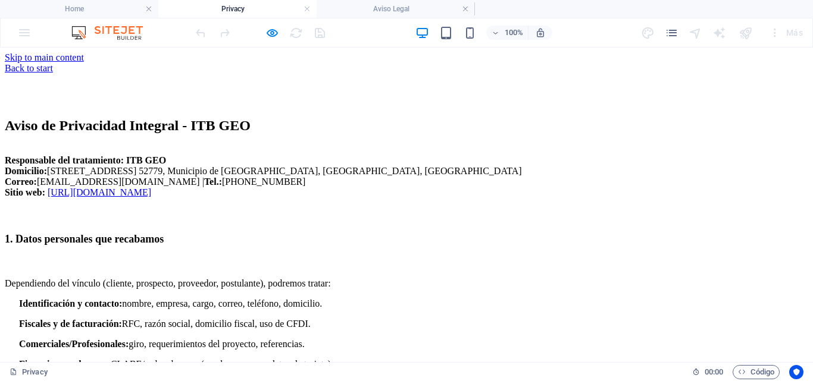
click at [46, 65] on link "Back to start" at bounding box center [29, 68] width 48 height 10
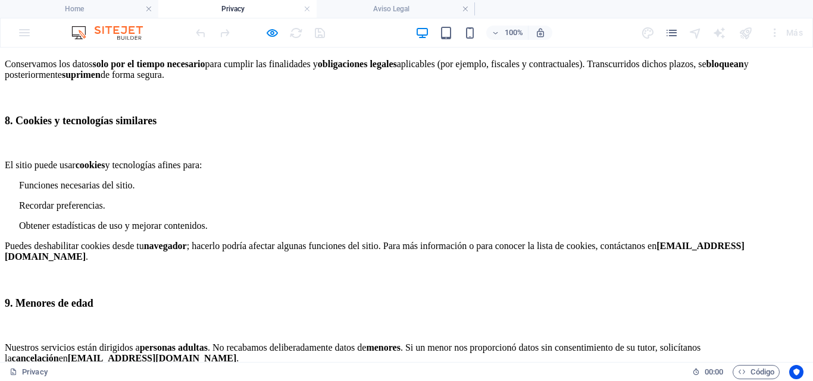
scroll to position [1379, 0]
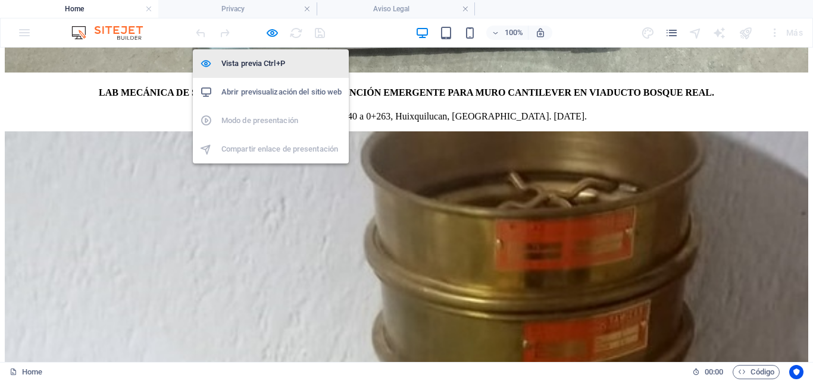
click at [254, 62] on h6 "Vista previa Ctrl+P" at bounding box center [281, 64] width 120 height 14
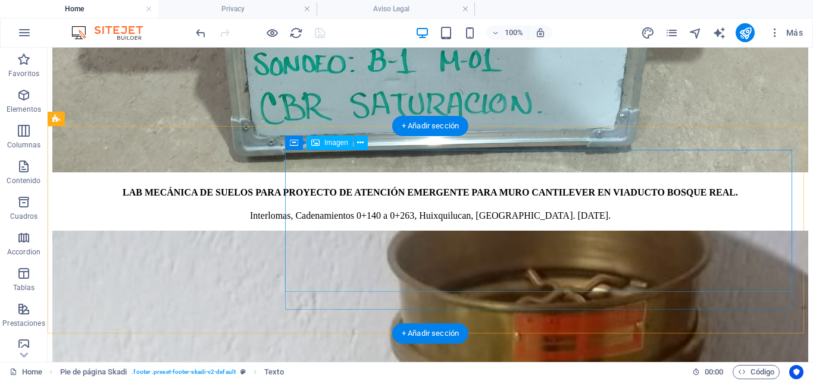
scroll to position [5205, 0]
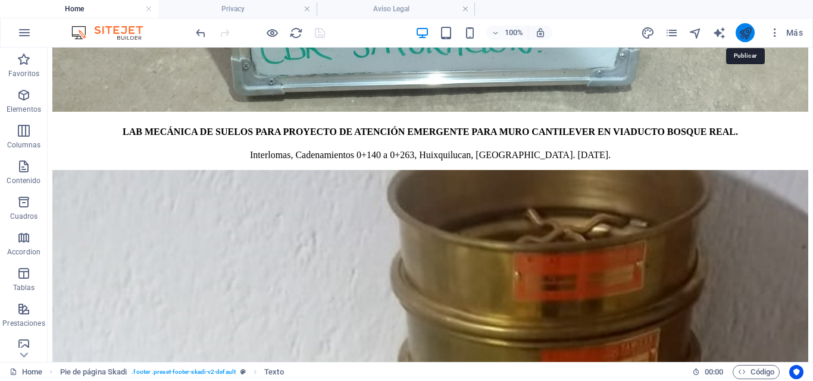
click at [745, 34] on icon "publish" at bounding box center [746, 33] width 14 height 14
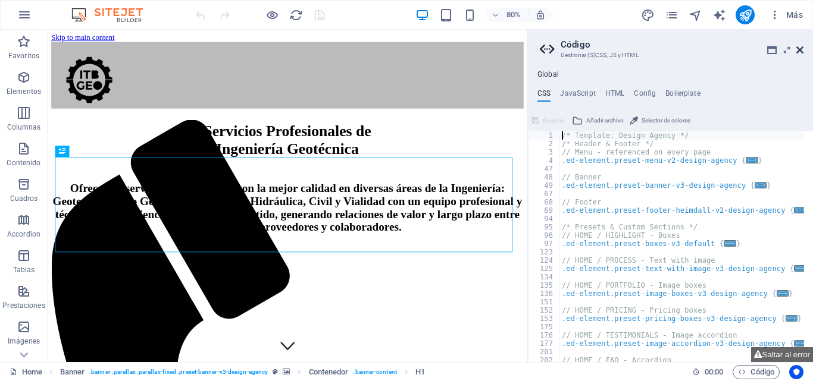
click at [800, 51] on icon at bounding box center [799, 50] width 7 height 10
